Goal: Task Accomplishment & Management: Manage account settings

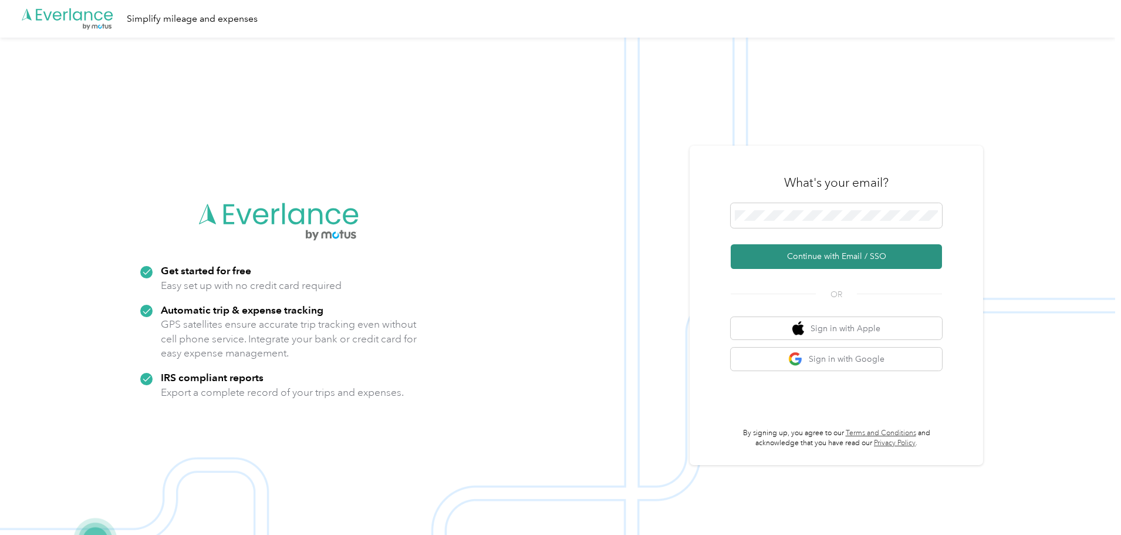
click at [824, 255] on button "Continue with Email / SSO" at bounding box center [835, 256] width 211 height 25
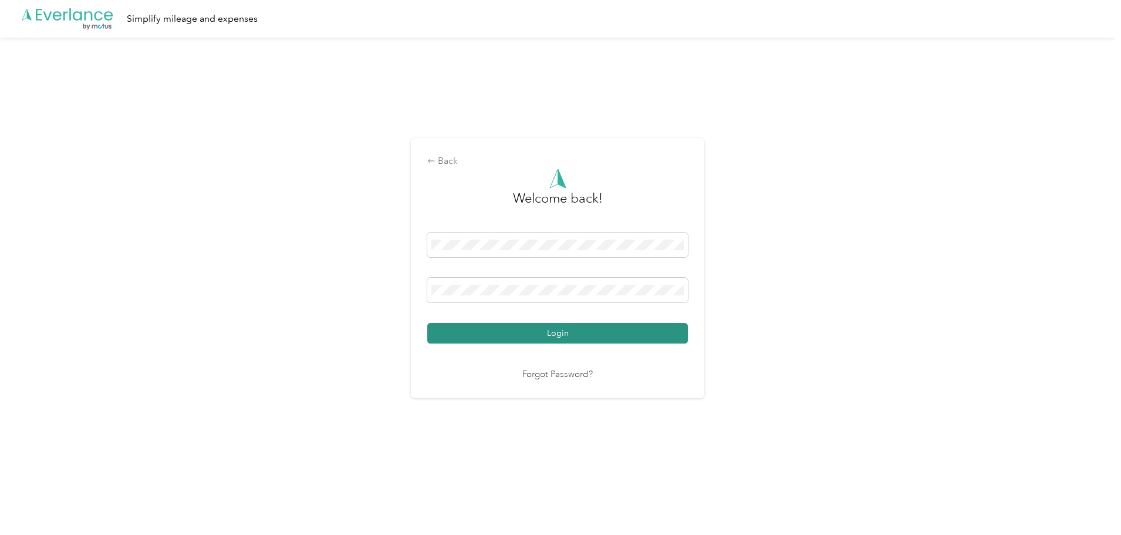
click at [526, 333] on button "Login" at bounding box center [557, 333] width 261 height 21
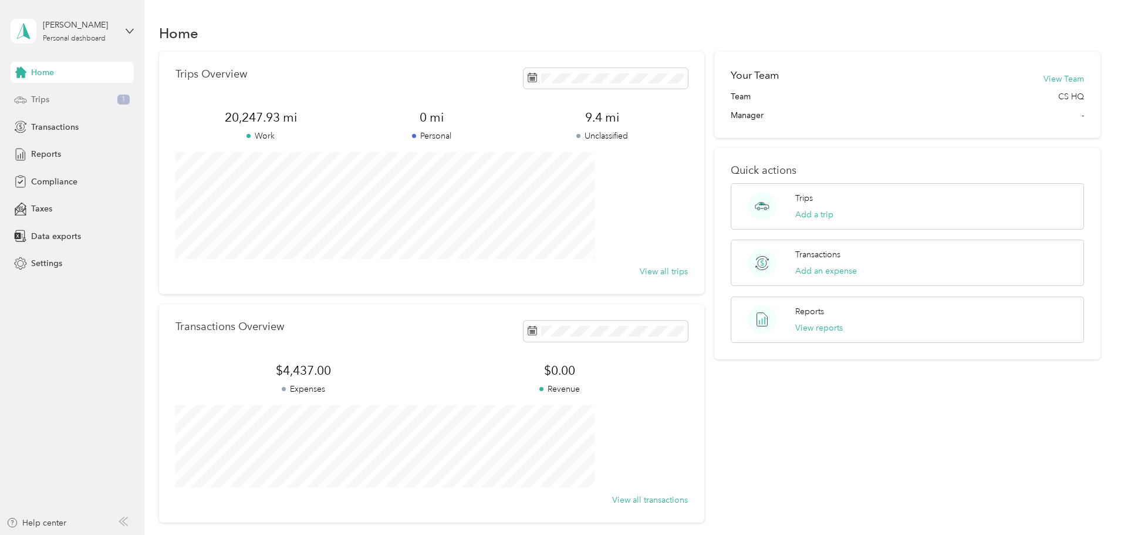
click at [52, 102] on div "Trips 1" at bounding box center [72, 99] width 123 height 21
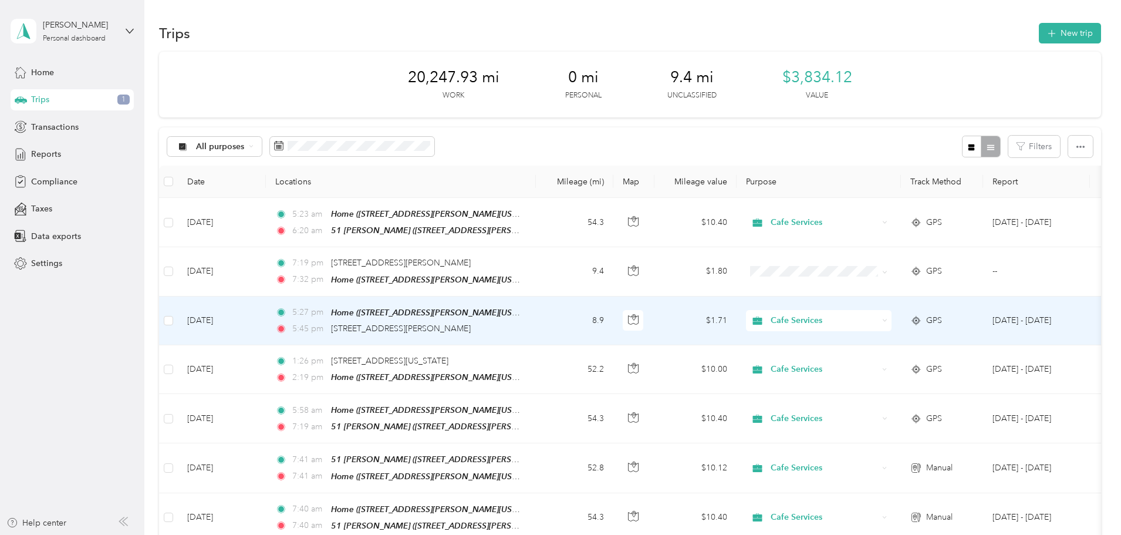
click at [878, 317] on span "Cafe Services" at bounding box center [823, 320] width 107 height 13
click at [861, 358] on span "Personal" at bounding box center [907, 360] width 109 height 12
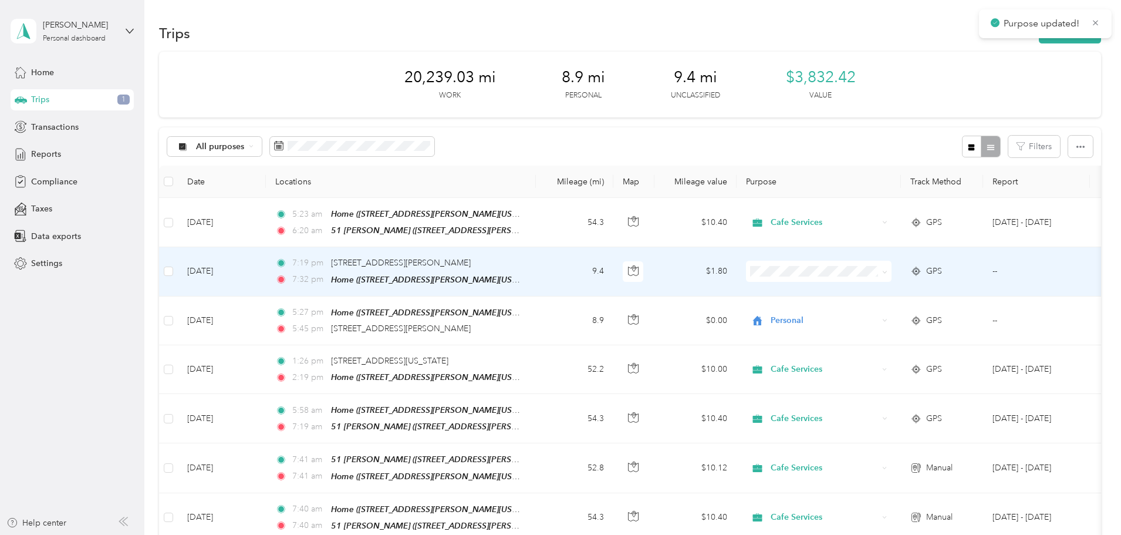
click at [844, 310] on icon at bounding box center [839, 309] width 15 height 9
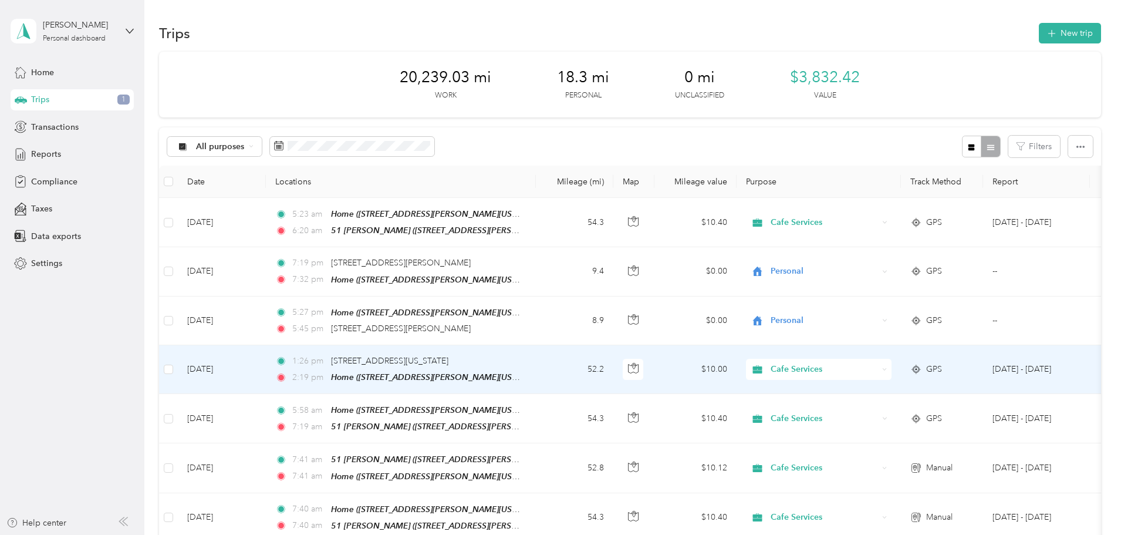
click at [613, 366] on td "52.2" at bounding box center [574, 369] width 77 height 49
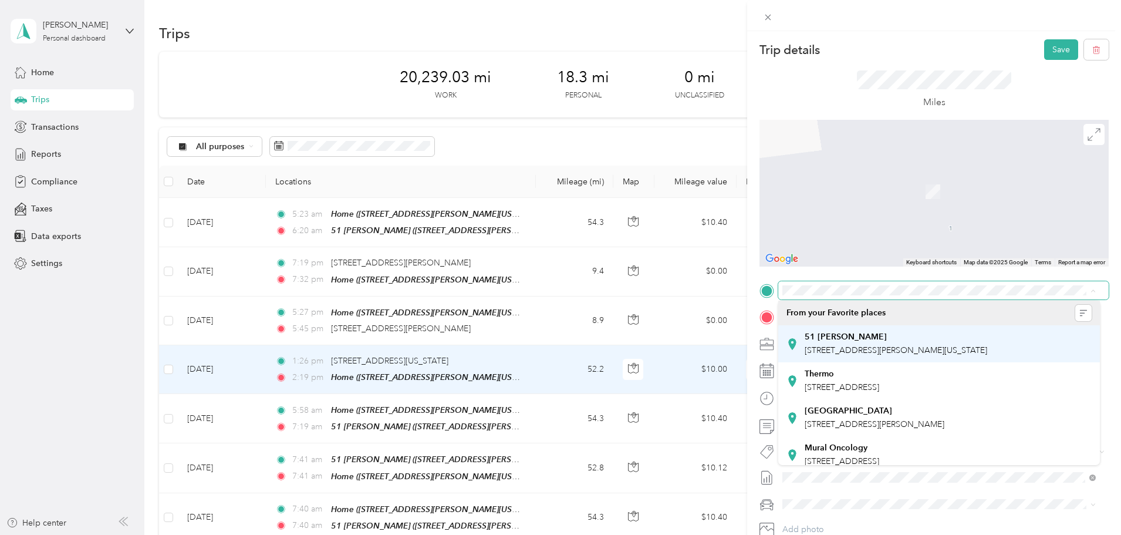
click at [941, 341] on div "[STREET_ADDRESS][PERSON_NAME][PERSON_NAME][US_STATE]" at bounding box center [895, 344] width 182 height 25
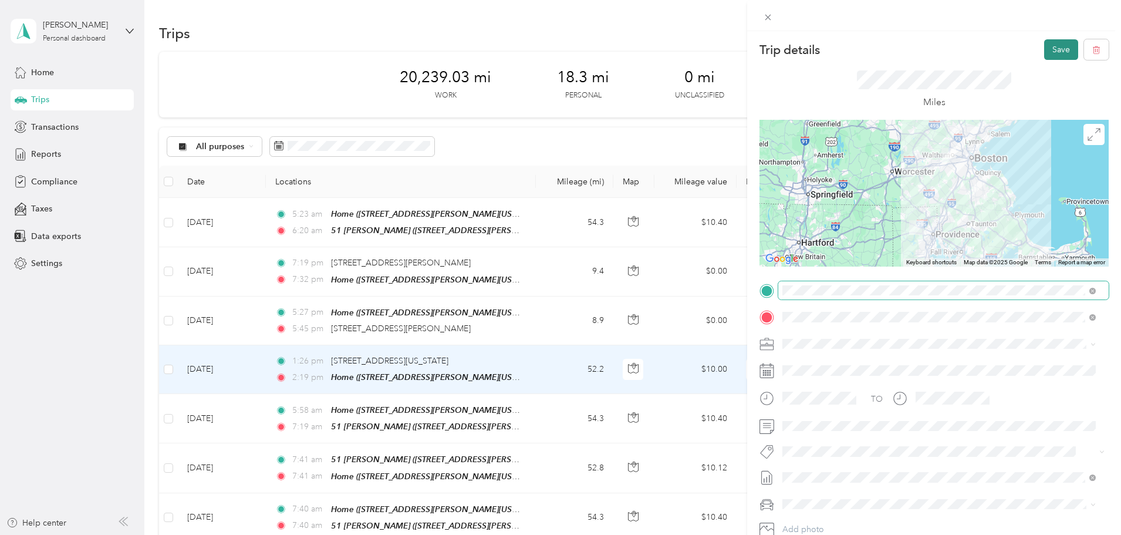
click at [1044, 50] on button "Save" at bounding box center [1061, 49] width 34 height 21
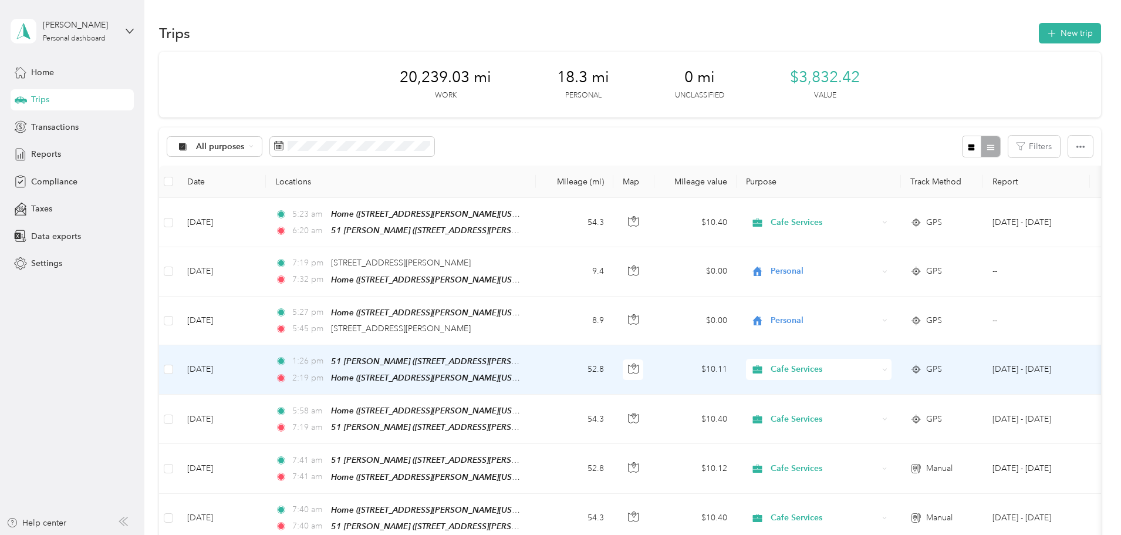
click at [613, 367] on td "52.8" at bounding box center [574, 369] width 77 height 49
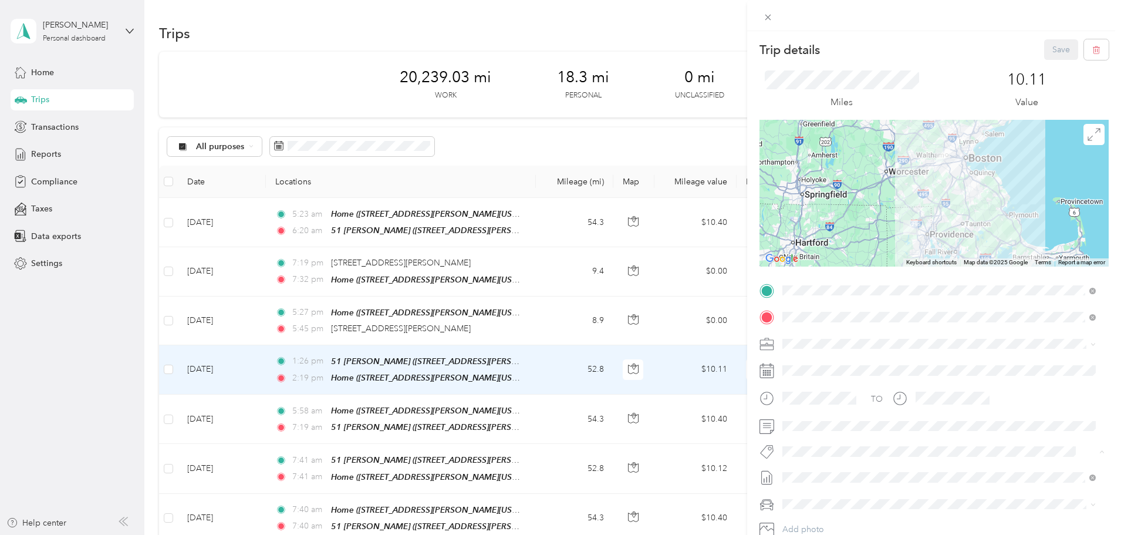
click at [812, 310] on span "51 [PERSON_NAME]" at bounding box center [827, 311] width 67 height 11
click at [1058, 48] on button "Save" at bounding box center [1061, 49] width 34 height 21
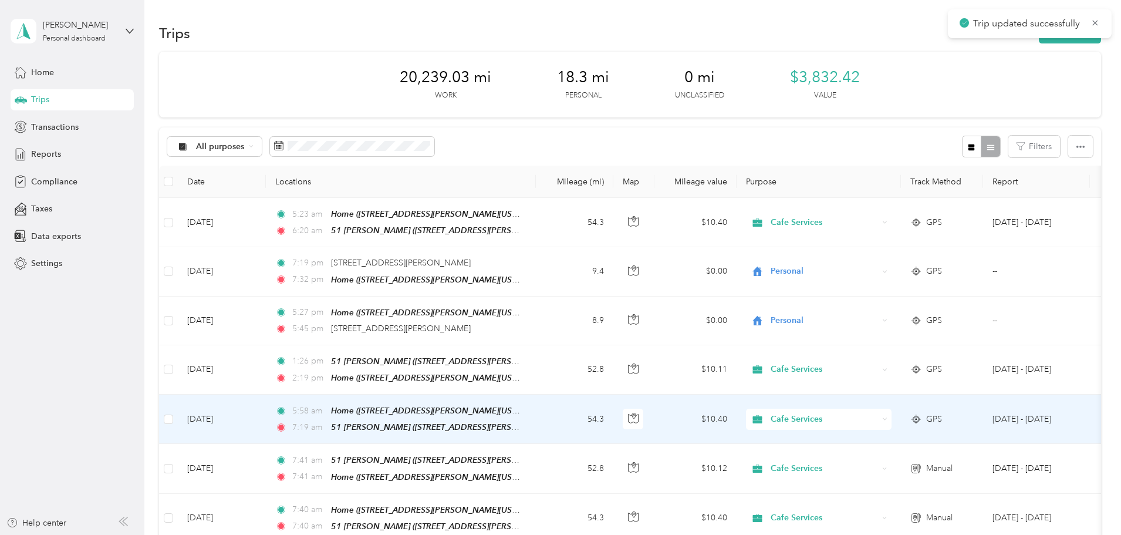
click at [613, 421] on td "54.3" at bounding box center [574, 418] width 77 height 49
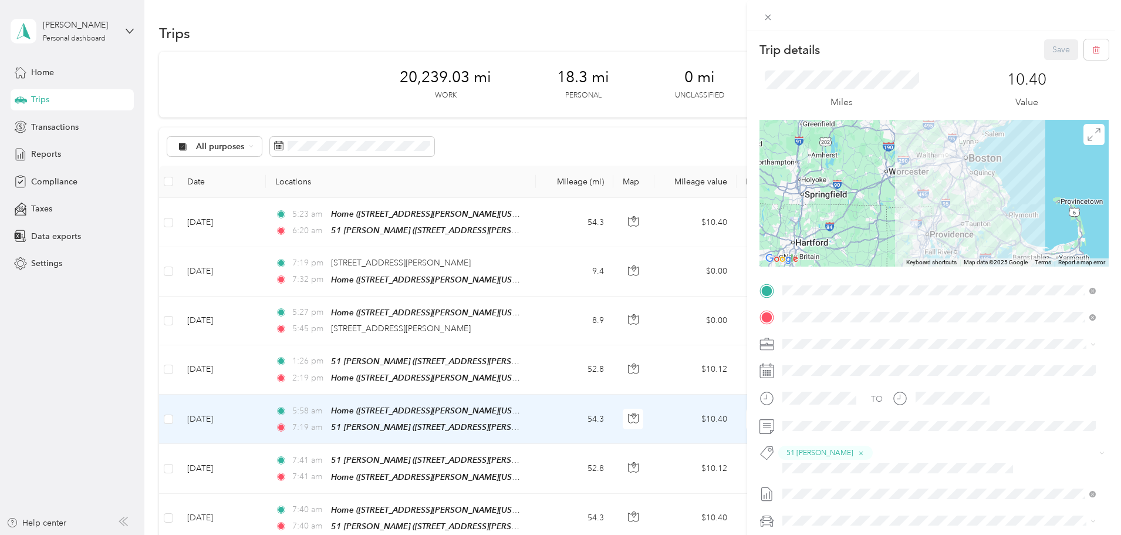
click at [612, 215] on div "Trip details Save This trip cannot be edited because it is either under review,…" at bounding box center [560, 267] width 1121 height 535
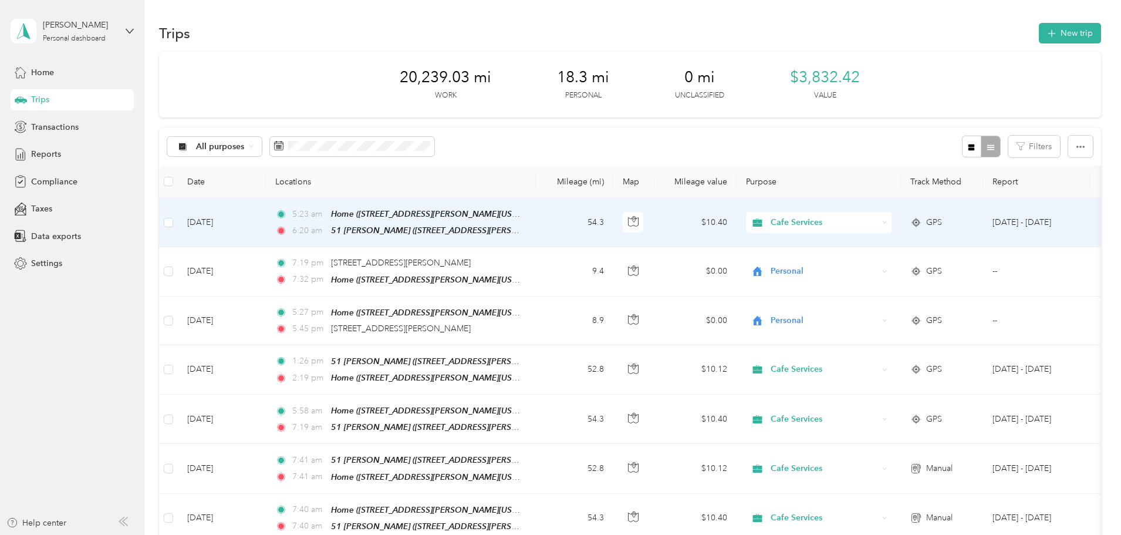
click at [536, 215] on td "5:23 am Home ([STREET_ADDRESS][PERSON_NAME][US_STATE]) 6:20 am [GEOGRAPHIC_DATA…" at bounding box center [401, 222] width 270 height 49
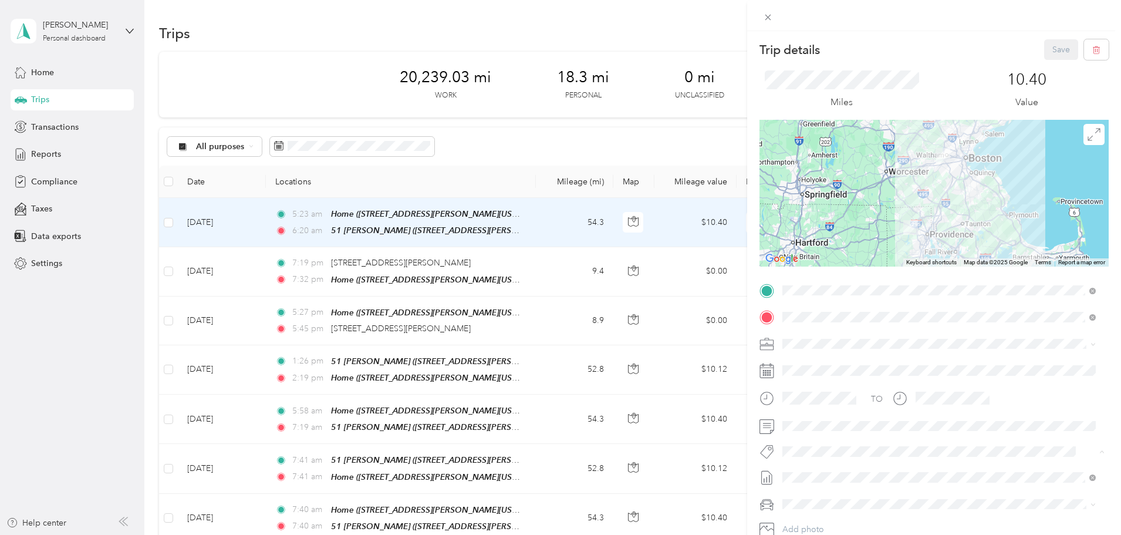
click at [816, 312] on span "51 [PERSON_NAME]" at bounding box center [827, 311] width 67 height 11
click at [1053, 46] on button "Save" at bounding box center [1061, 49] width 34 height 21
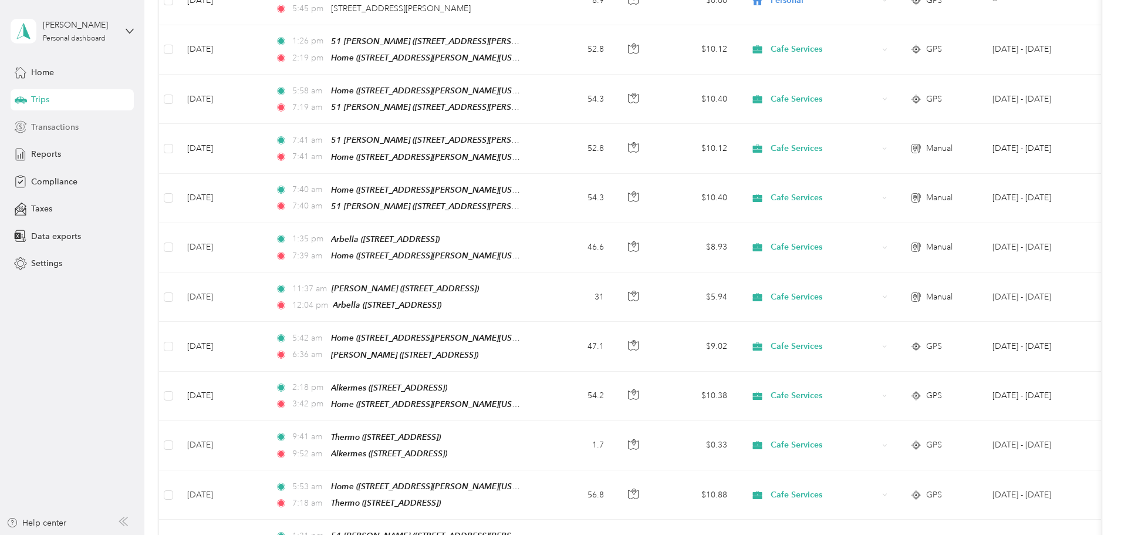
scroll to position [117, 0]
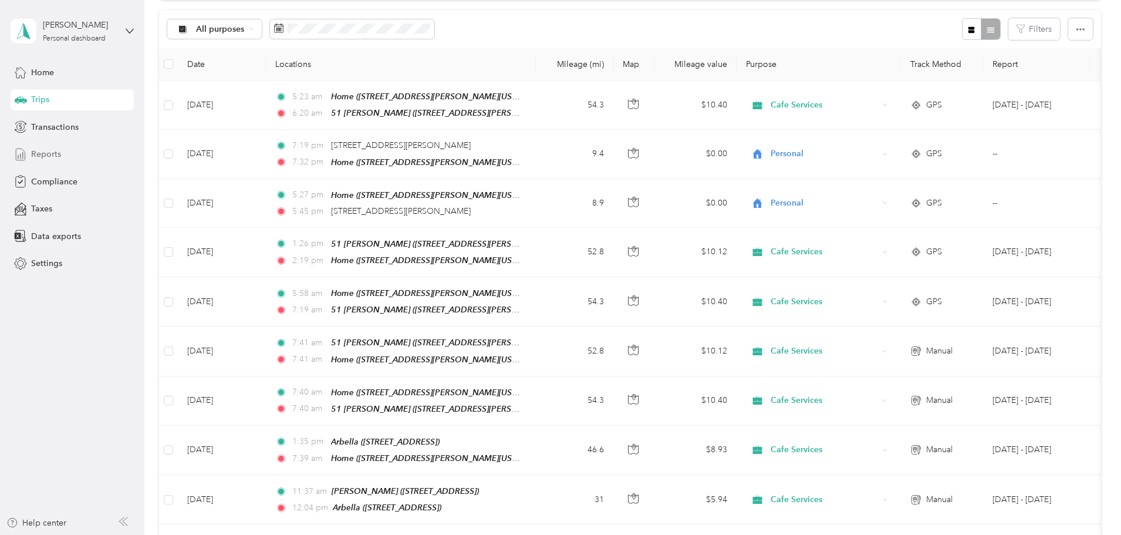
click at [43, 151] on span "Reports" at bounding box center [46, 154] width 30 height 12
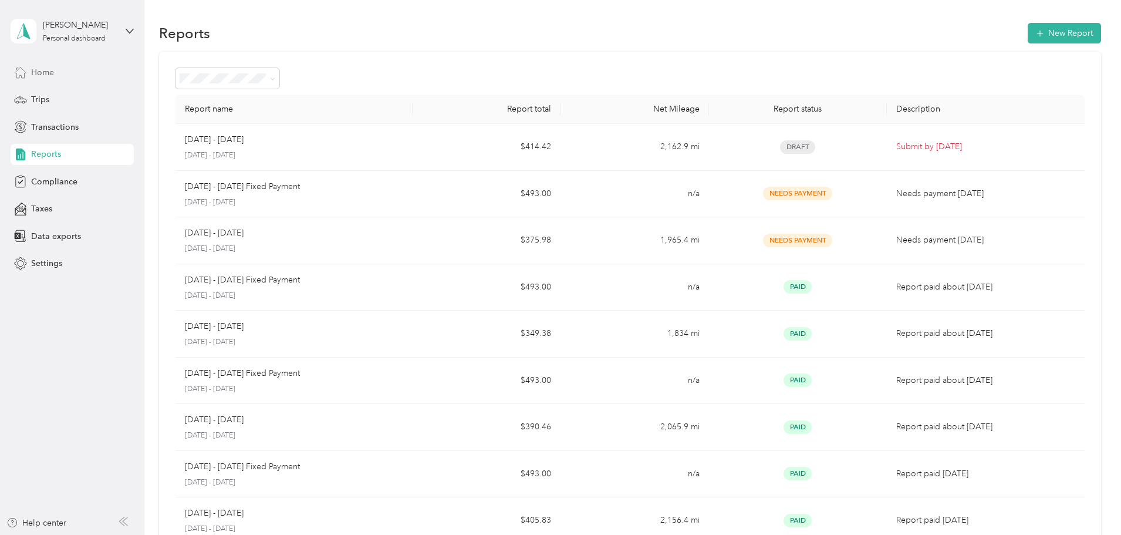
click at [50, 72] on span "Home" at bounding box center [42, 72] width 23 height 12
